Goal: Use online tool/utility: Utilize a website feature to perform a specific function

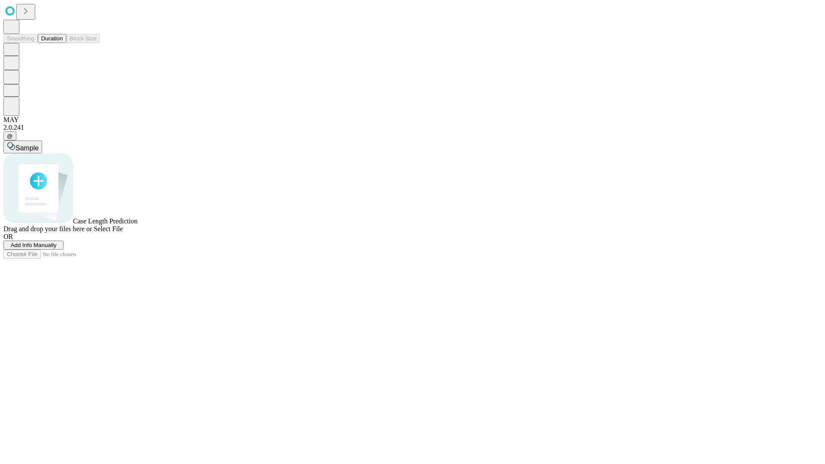
click at [63, 43] on button "Duration" at bounding box center [52, 38] width 28 height 9
click at [57, 248] on span "Add Info Manually" at bounding box center [34, 245] width 46 height 6
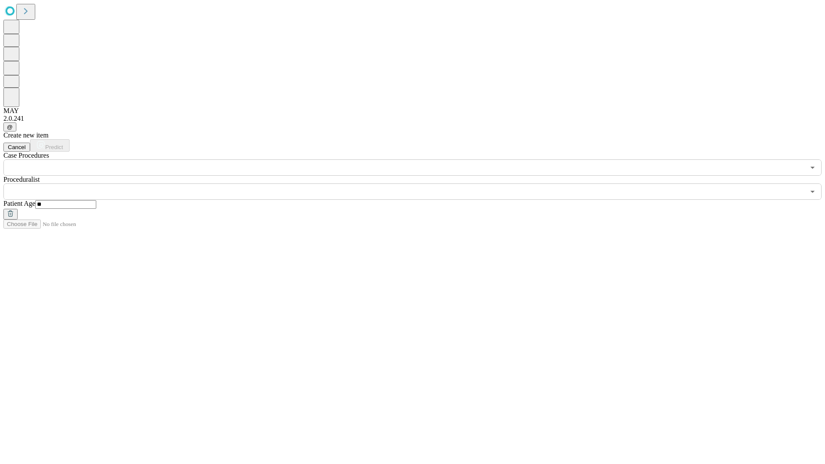
type input "**"
click at [419, 184] on input "text" at bounding box center [404, 192] width 802 height 16
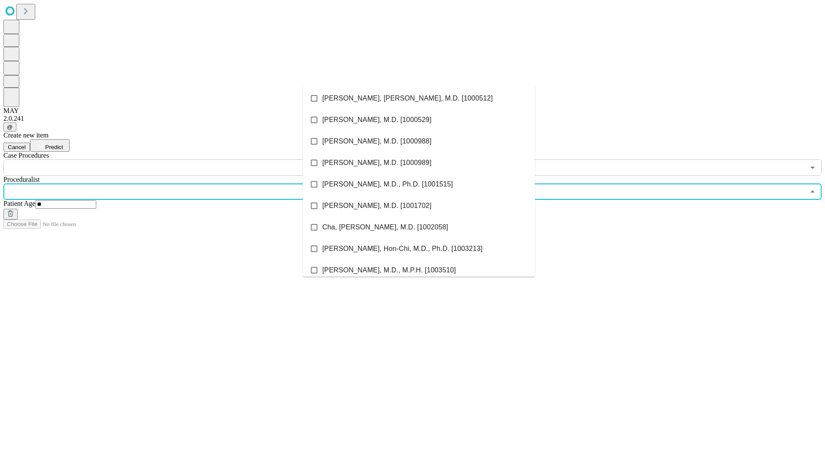
click at [419, 98] on li "[PERSON_NAME], [PERSON_NAME], M.D. [1000512]" at bounding box center [419, 98] width 232 height 21
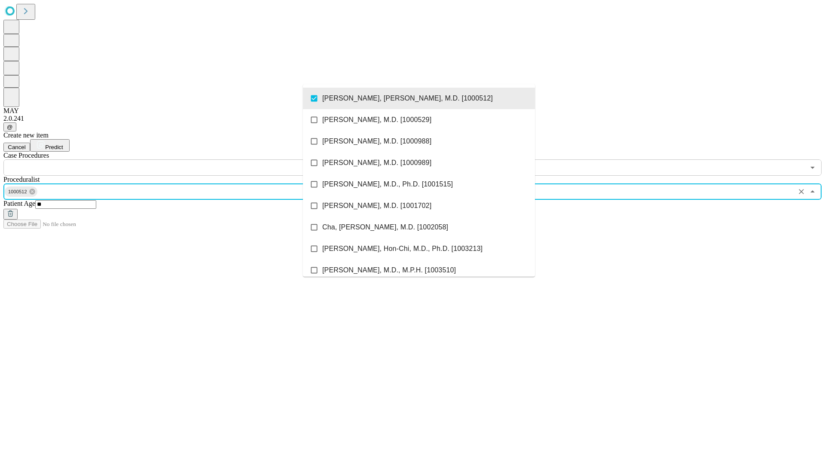
click at [181, 159] on input "text" at bounding box center [404, 167] width 802 height 16
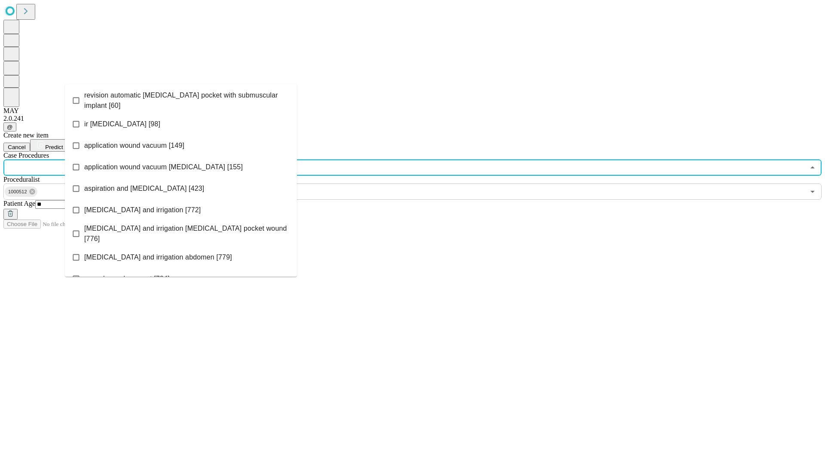
click at [181, 98] on span "revision automatic [MEDICAL_DATA] pocket with submuscular implant [60]" at bounding box center [187, 100] width 206 height 21
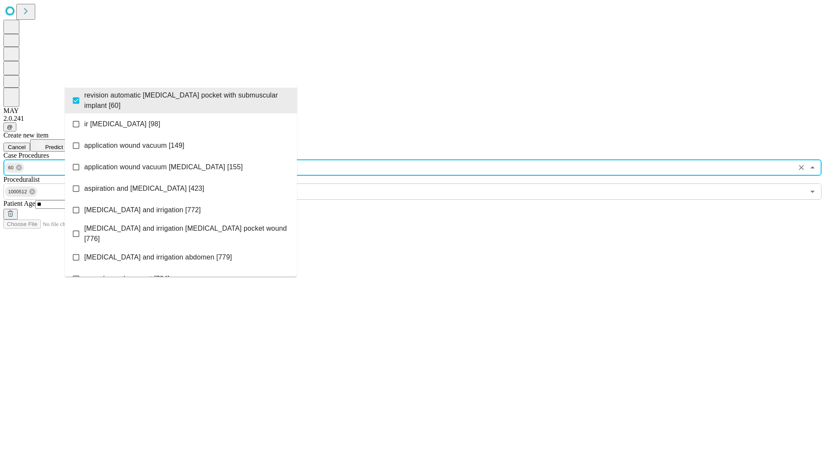
click at [63, 144] on span "Predict" at bounding box center [54, 147] width 18 height 6
